Goal: Information Seeking & Learning: Check status

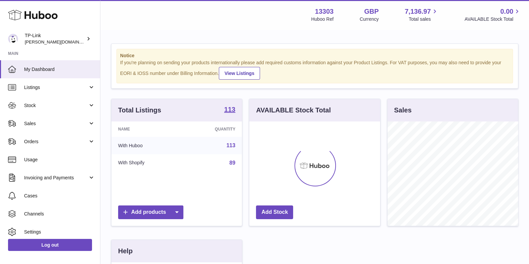
scroll to position [104, 130]
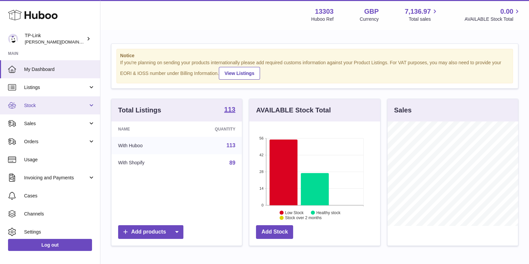
click at [50, 104] on span "Stock" at bounding box center [56, 105] width 64 height 6
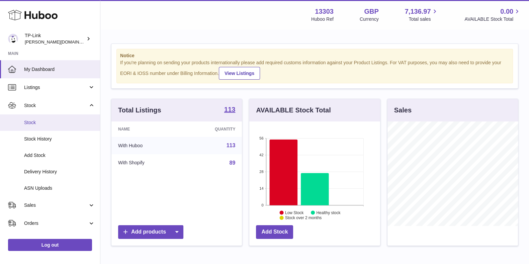
click at [52, 120] on span "Stock" at bounding box center [59, 122] width 71 height 6
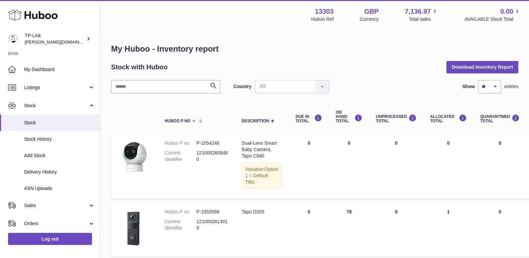
click at [438, 45] on h1 "My Huboo - Inventory report" at bounding box center [314, 49] width 407 height 11
click at [166, 86] on input "text" at bounding box center [165, 86] width 109 height 13
type input "*"
